Goal: Information Seeking & Learning: Learn about a topic

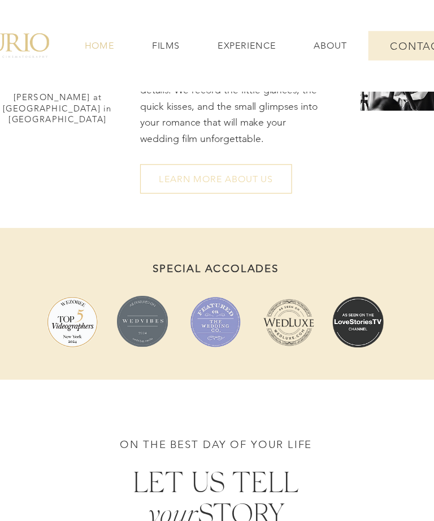
scroll to position [1799, 0]
click at [184, 155] on span "LEARN MORE ABOUT US" at bounding box center [218, 144] width 122 height 23
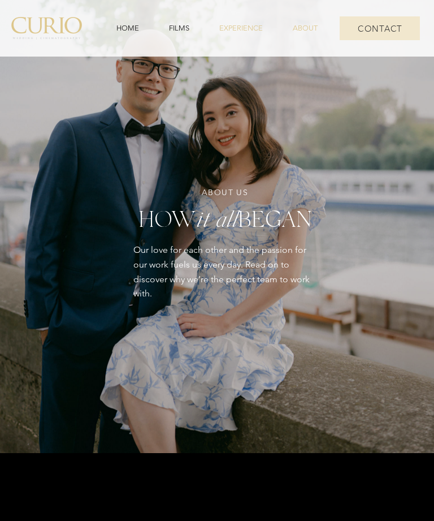
click at [249, 22] on link "EXPERIENCE" at bounding box center [241, 28] width 69 height 21
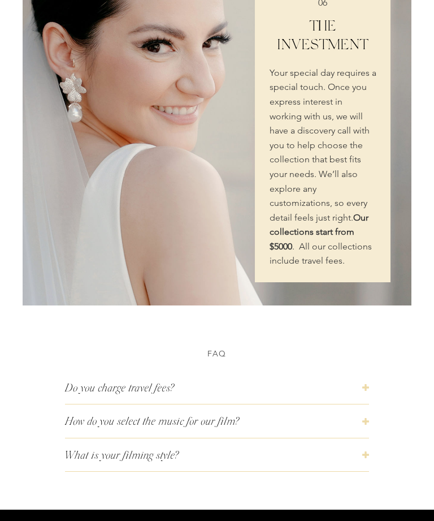
scroll to position [2310, 0]
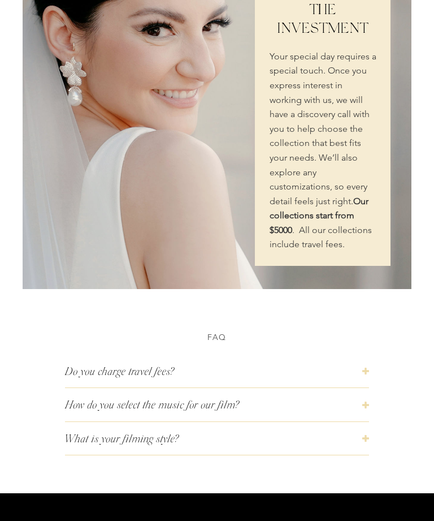
click at [368, 401] on button "How do you select the music for our film?" at bounding box center [217, 404] width 304 height 33
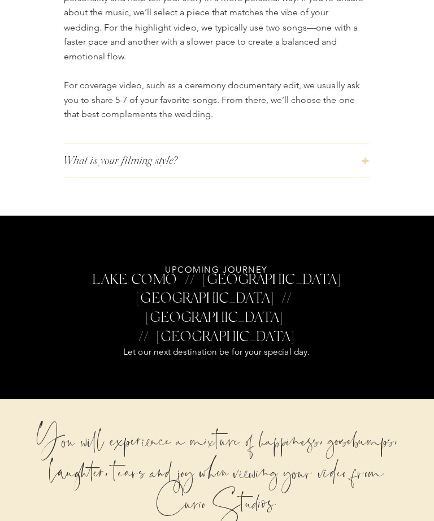
scroll to position [2784, 0]
click at [362, 152] on button "What is your filming style?" at bounding box center [217, 160] width 304 height 33
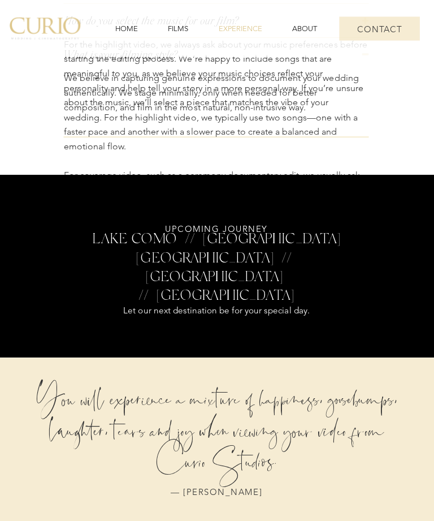
scroll to position [2695, 0]
click at [397, 150] on div at bounding box center [217, 51] width 434 height 247
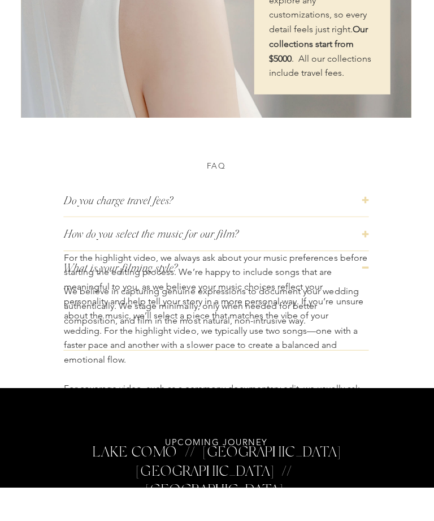
scroll to position [2481, 0]
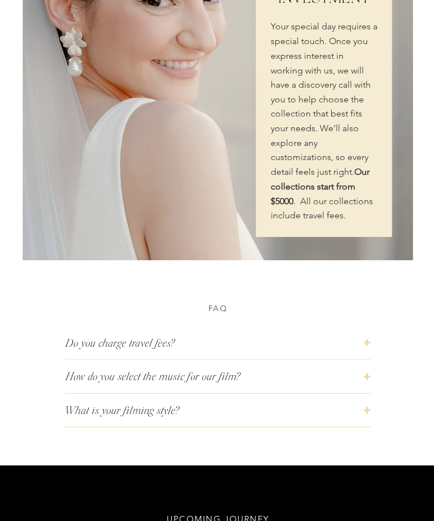
scroll to position [2343, 0]
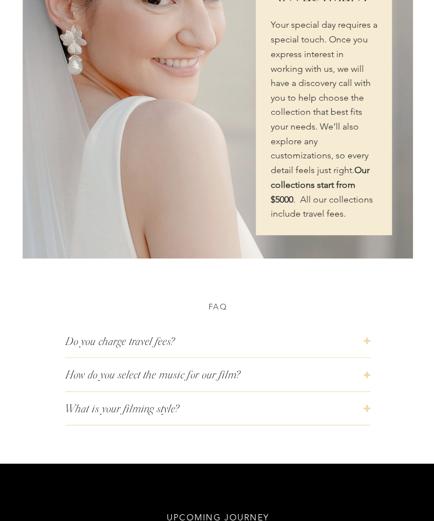
click at [352, 191] on span "Our collections start from $5000" at bounding box center [319, 184] width 99 height 40
click at [351, 181] on p "Your special day requires a special touch. Once you express interest in working…" at bounding box center [323, 119] width 107 height 202
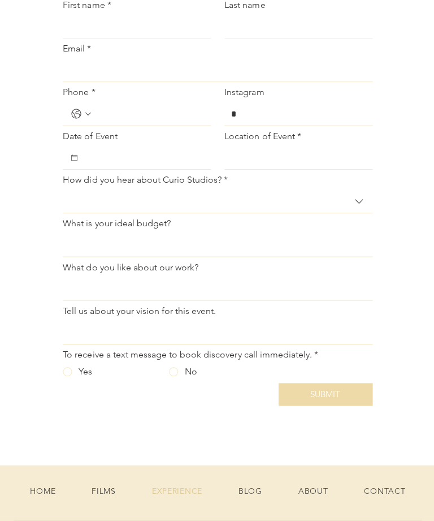
scroll to position [3437, 0]
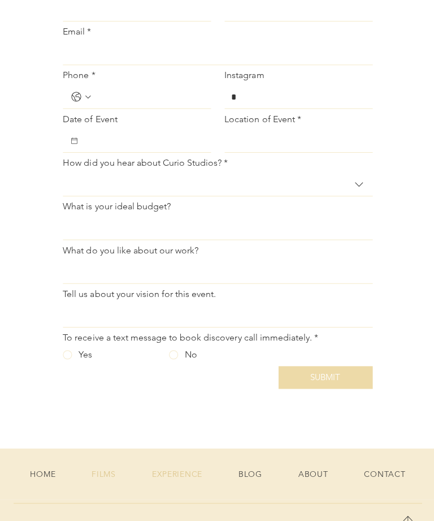
click at [112, 473] on span "FILMS" at bounding box center [104, 472] width 24 height 10
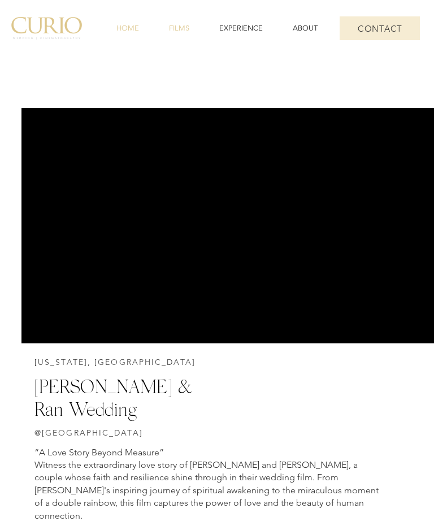
click at [130, 28] on span "HOME" at bounding box center [127, 28] width 23 height 10
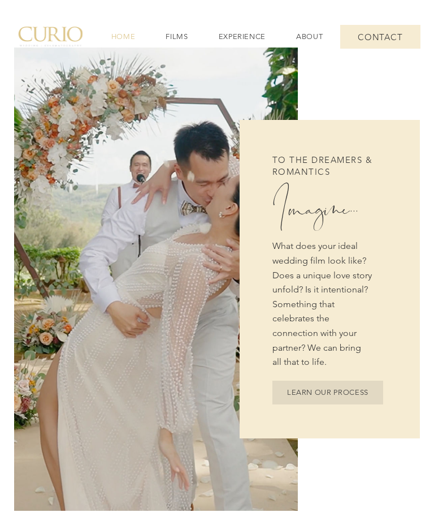
click at [390, 31] on span "CONTACT" at bounding box center [380, 37] width 80 height 24
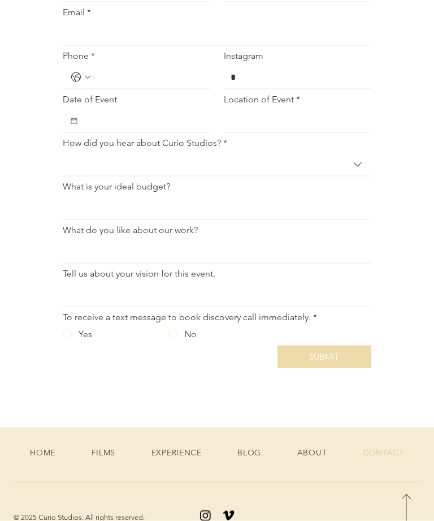
scroll to position [348, 0]
click at [358, 157] on icon "How did you hear about Curio Studios?" at bounding box center [358, 164] width 14 height 14
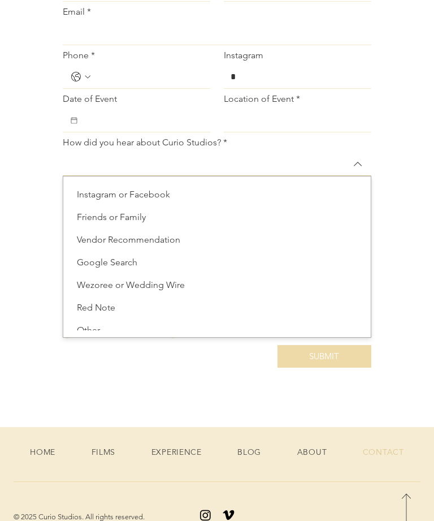
click at [363, 166] on icon "How did you hear about Curio Studios?" at bounding box center [358, 164] width 14 height 14
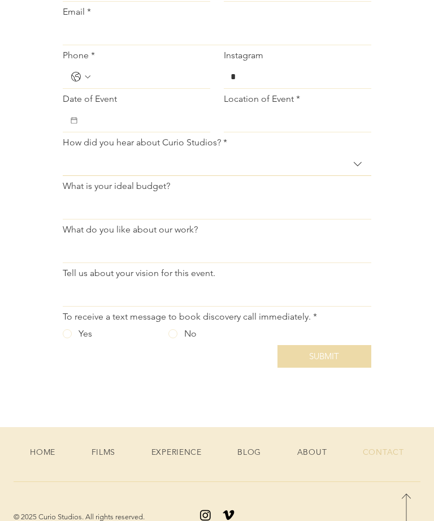
click at [357, 161] on icon "How did you hear about Curio Studios?" at bounding box center [358, 164] width 14 height 14
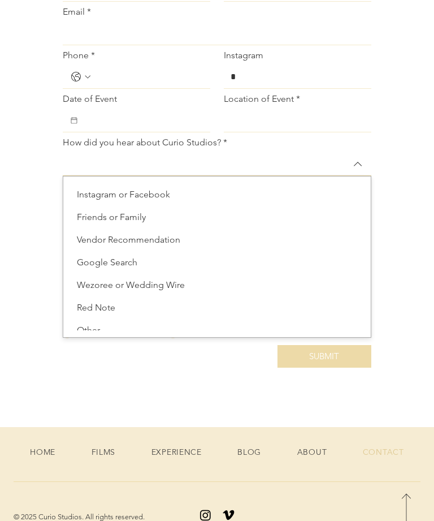
click at [361, 163] on icon "How did you hear about Curio Studios?" at bounding box center [358, 164] width 14 height 14
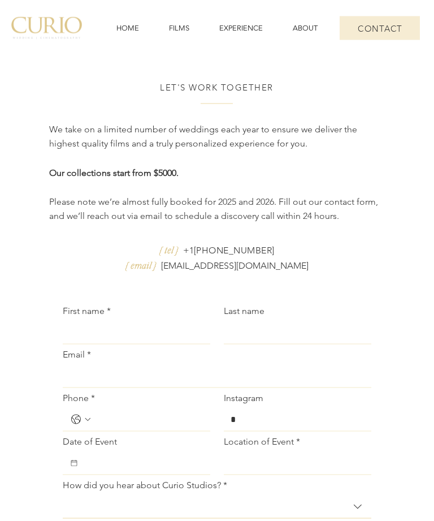
scroll to position [0, 0]
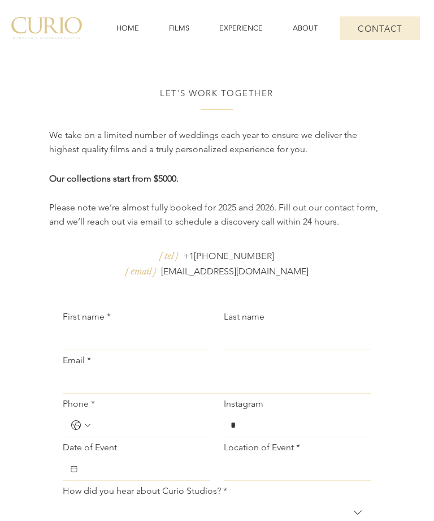
click at [130, 20] on link "HOME" at bounding box center [127, 28] width 48 height 21
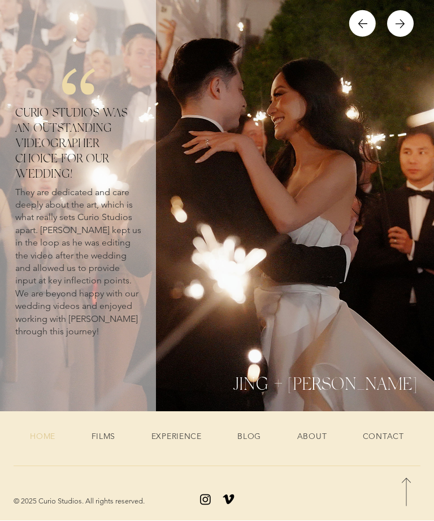
scroll to position [3710, 0]
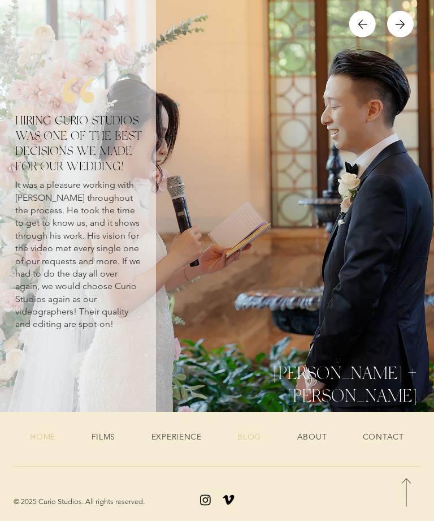
click at [251, 442] on span "BLOG" at bounding box center [249, 436] width 24 height 10
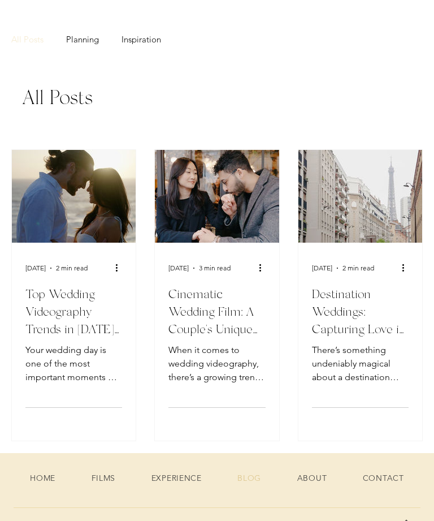
scroll to position [45, 0]
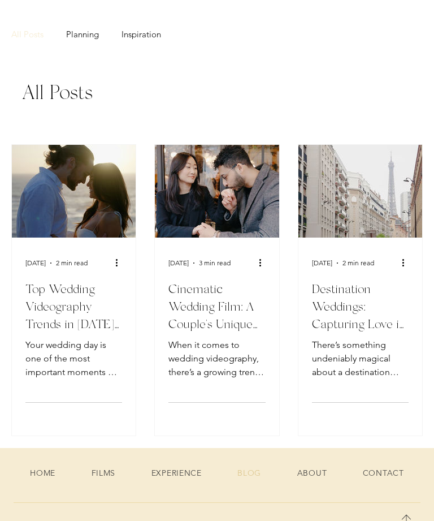
click at [75, 298] on h2 "Top Wedding Videography Trends in [DATE] Every Couple Should Know" at bounding box center [73, 306] width 97 height 52
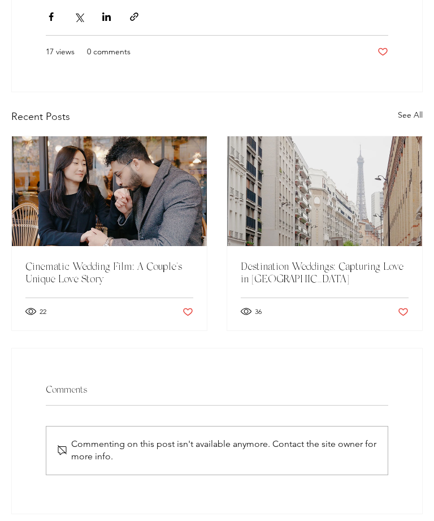
scroll to position [2790, 0]
